Goal: Task Accomplishment & Management: Manage account settings

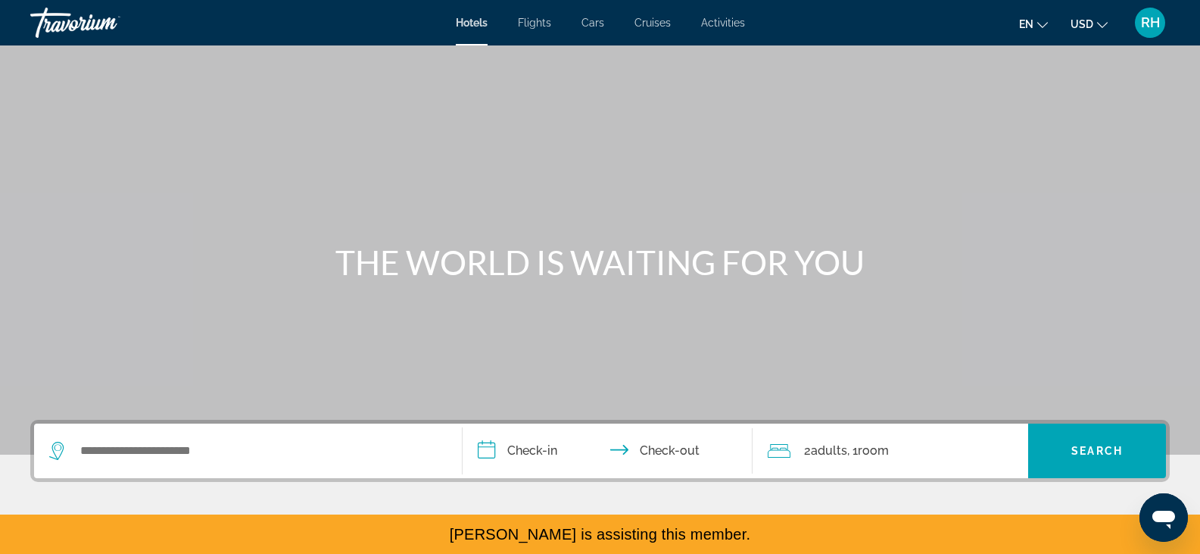
click at [1143, 23] on span "RH" at bounding box center [1150, 22] width 19 height 15
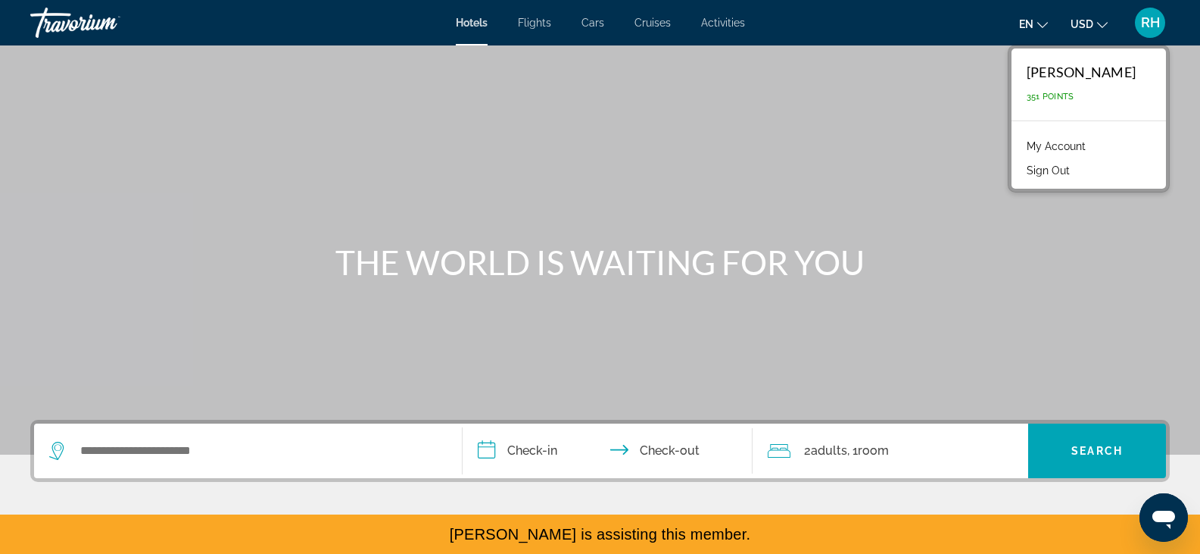
click at [1077, 144] on link "My Account" at bounding box center [1056, 146] width 74 height 20
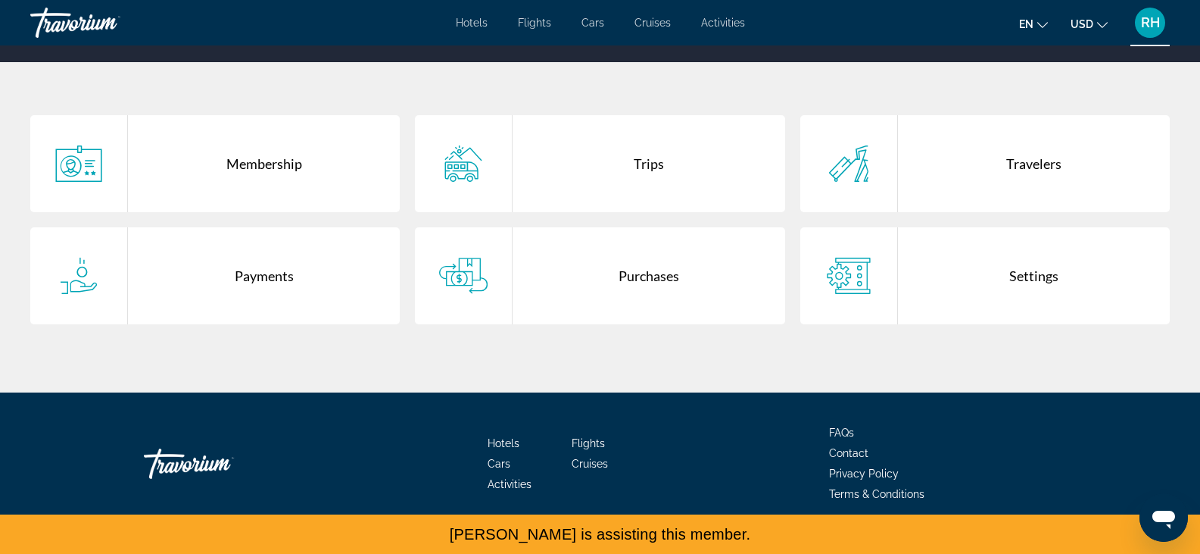
scroll to position [297, 0]
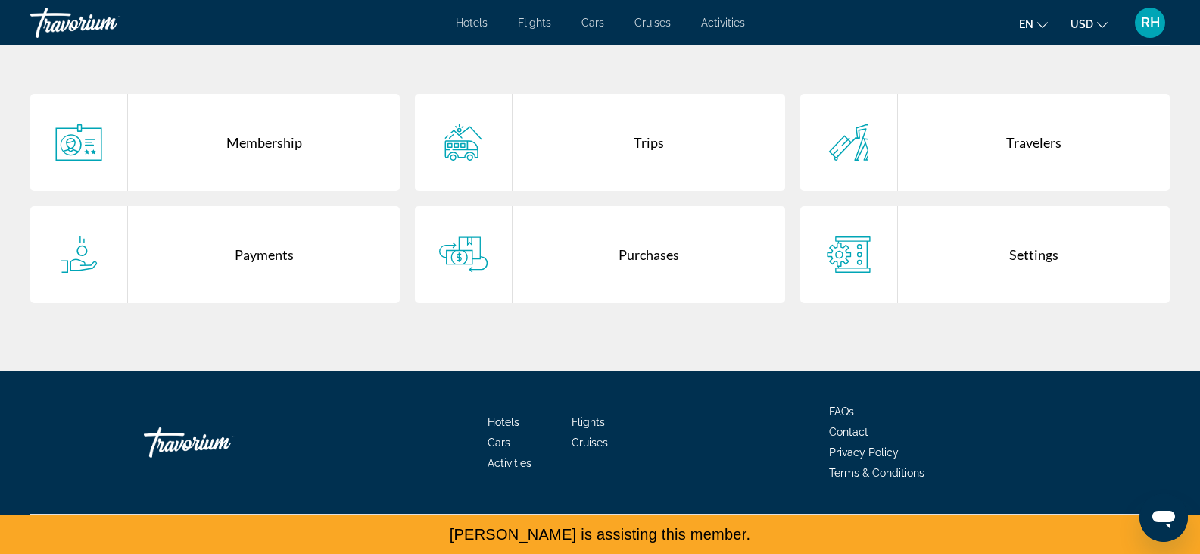
click at [1000, 148] on div "Travelers" at bounding box center [1034, 142] width 272 height 97
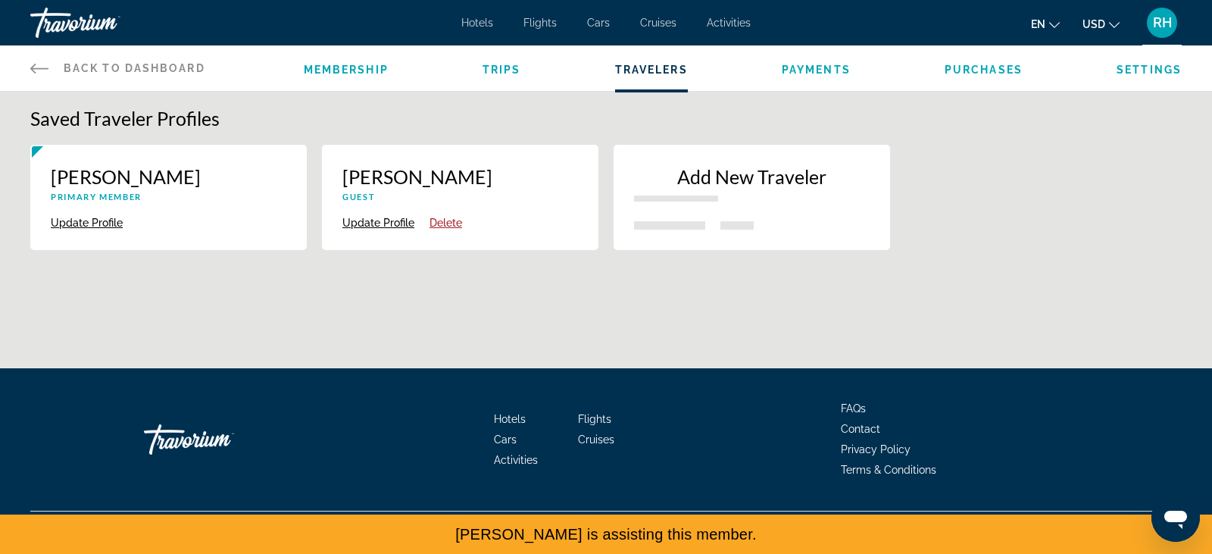
click at [1109, 251] on div "[PERSON_NAME] Primary Member Update Profile [PERSON_NAME] Guest Update Profile …" at bounding box center [606, 205] width 1166 height 120
click at [384, 225] on button "Update Profile" at bounding box center [378, 223] width 72 height 14
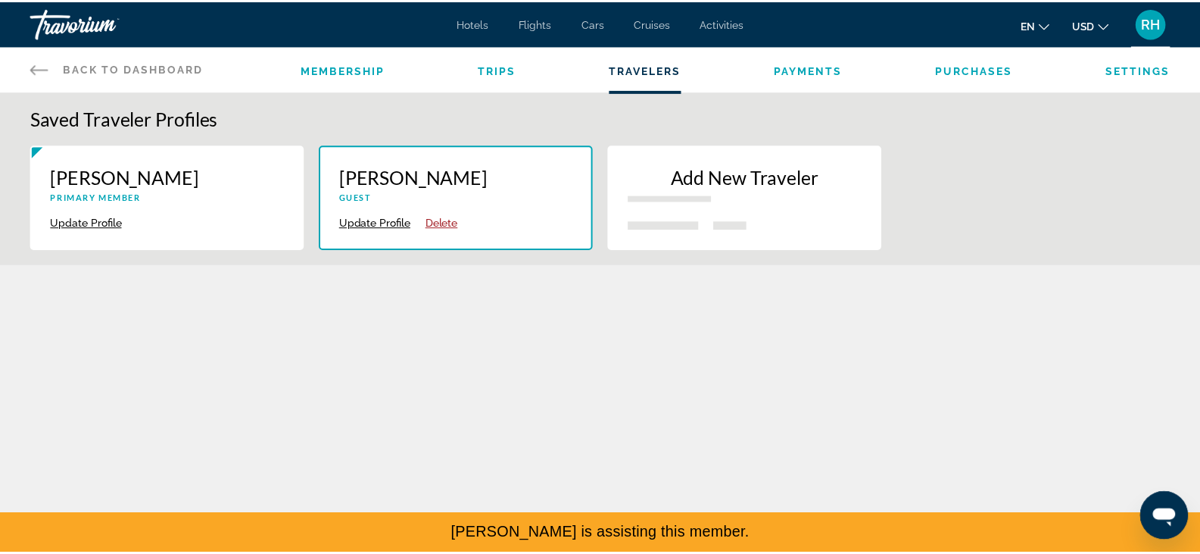
scroll to position [189, 0]
